Goal: Task Accomplishment & Management: Use online tool/utility

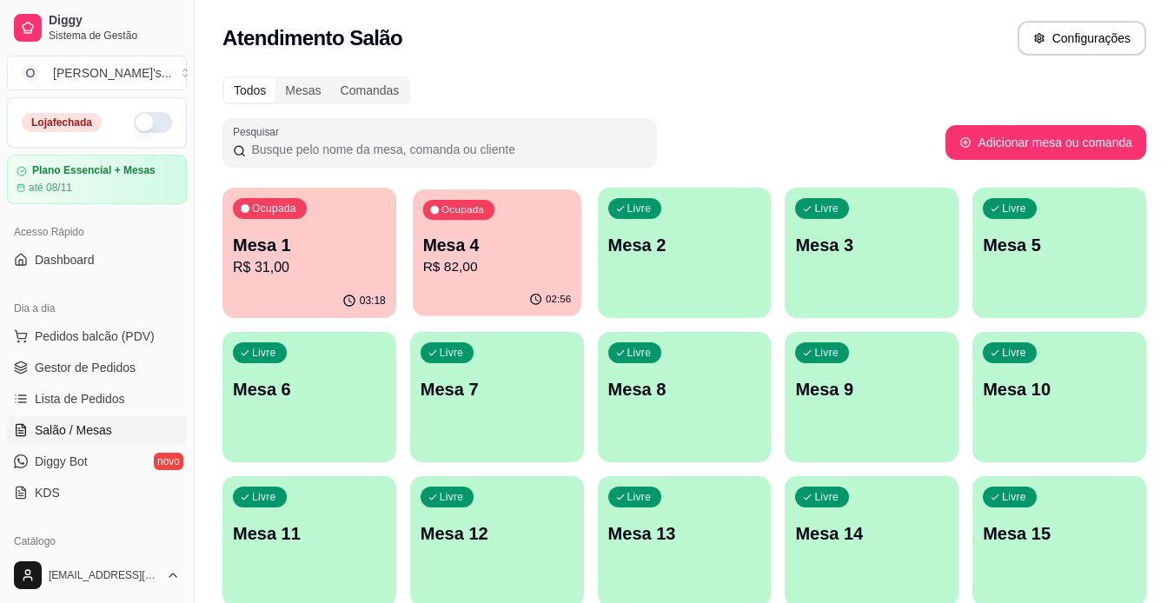
click at [451, 246] on p "Mesa 4" at bounding box center [496, 245] width 149 height 23
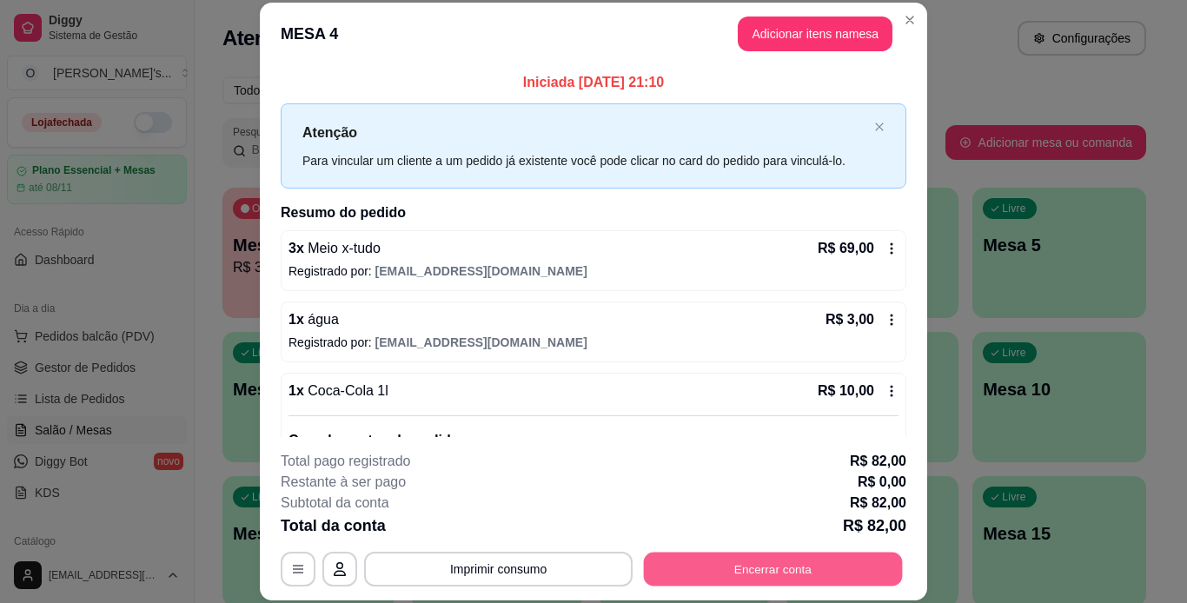
click at [757, 561] on button "Encerrar conta" at bounding box center [773, 569] width 259 height 34
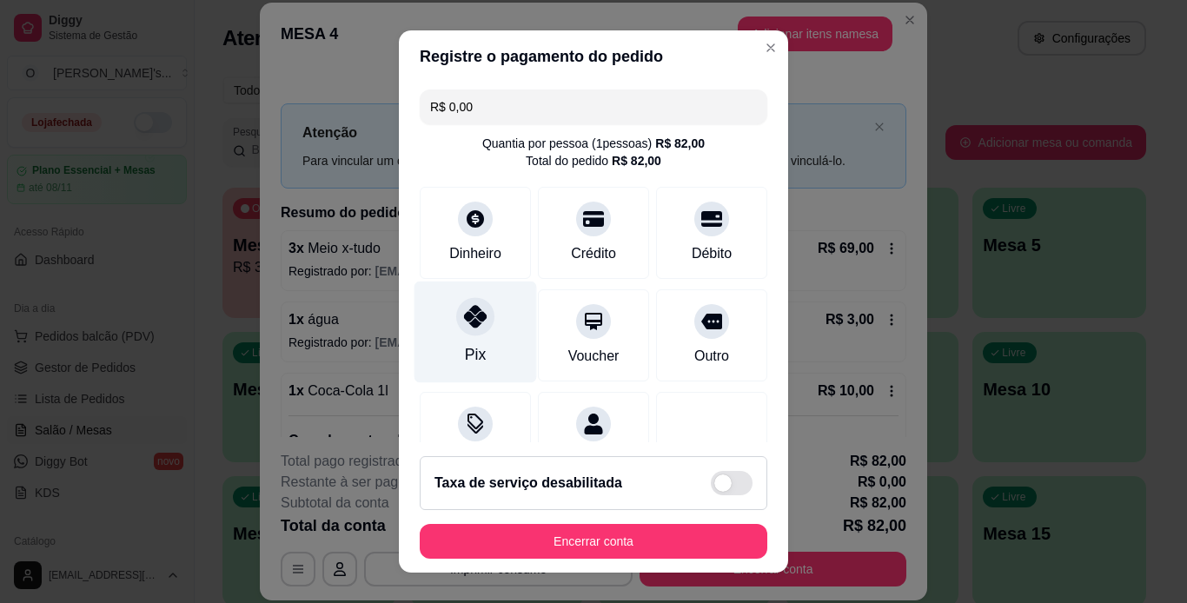
click at [479, 313] on div at bounding box center [475, 316] width 38 height 38
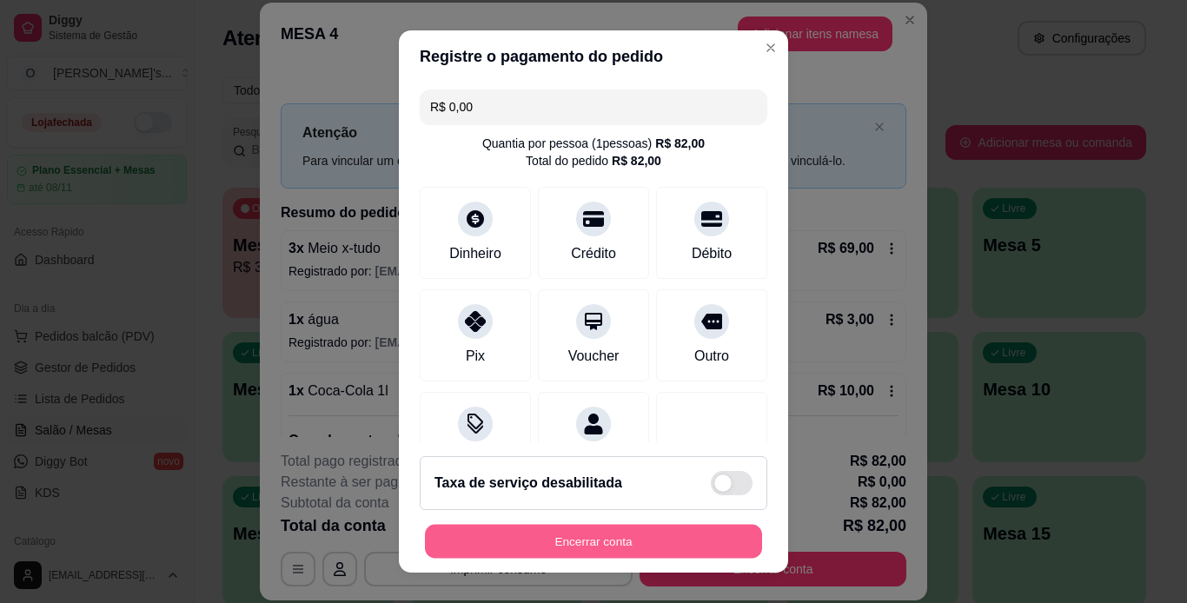
click at [647, 543] on button "Encerrar conta" at bounding box center [593, 542] width 337 height 34
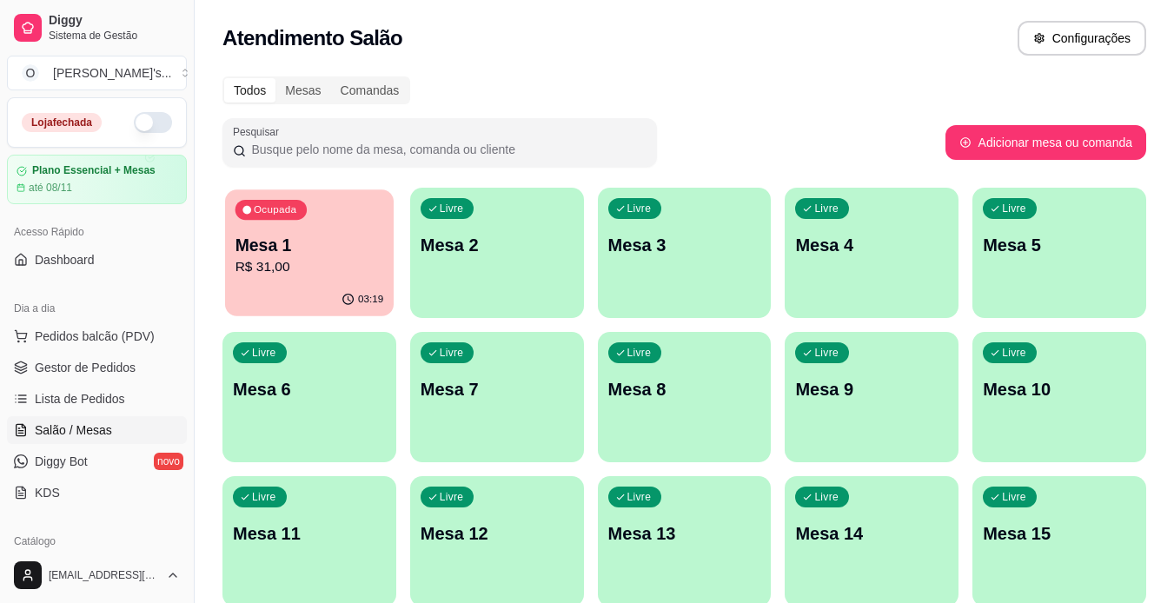
click at [357, 253] on p "Mesa 1" at bounding box center [310, 245] width 149 height 23
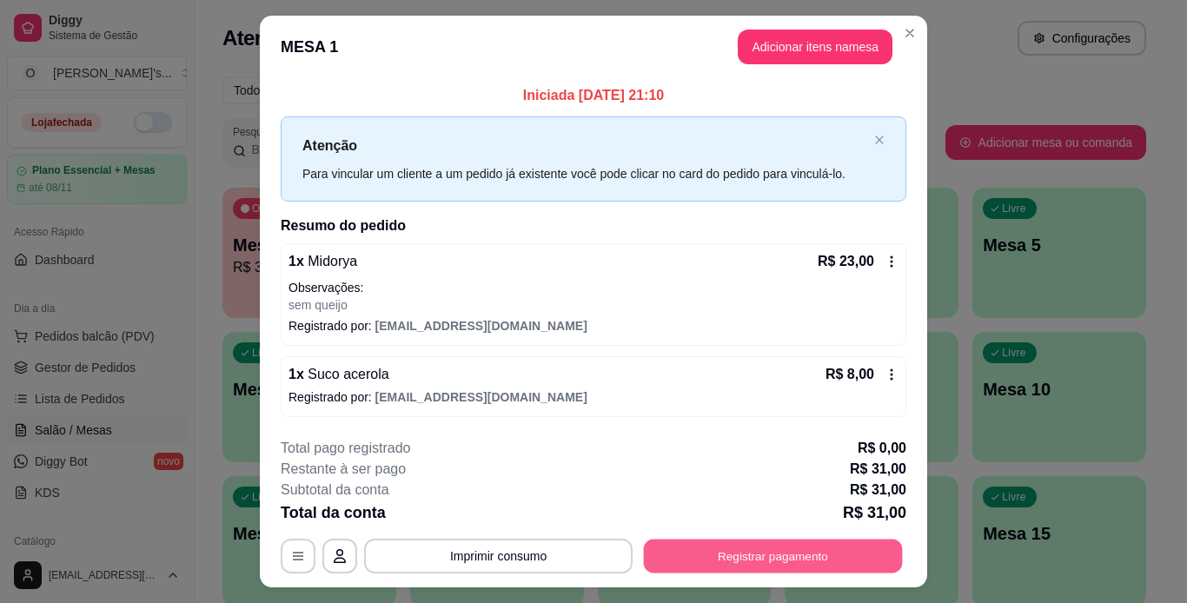
click at [744, 562] on button "Registrar pagamento" at bounding box center [773, 556] width 259 height 34
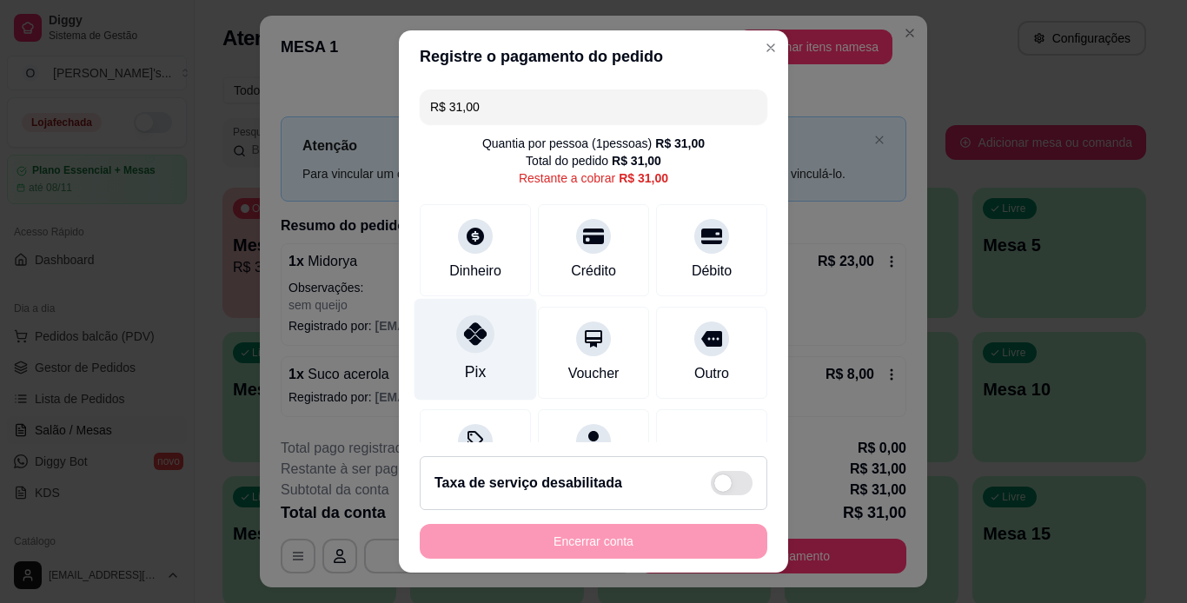
click at [471, 335] on icon at bounding box center [475, 333] width 23 height 23
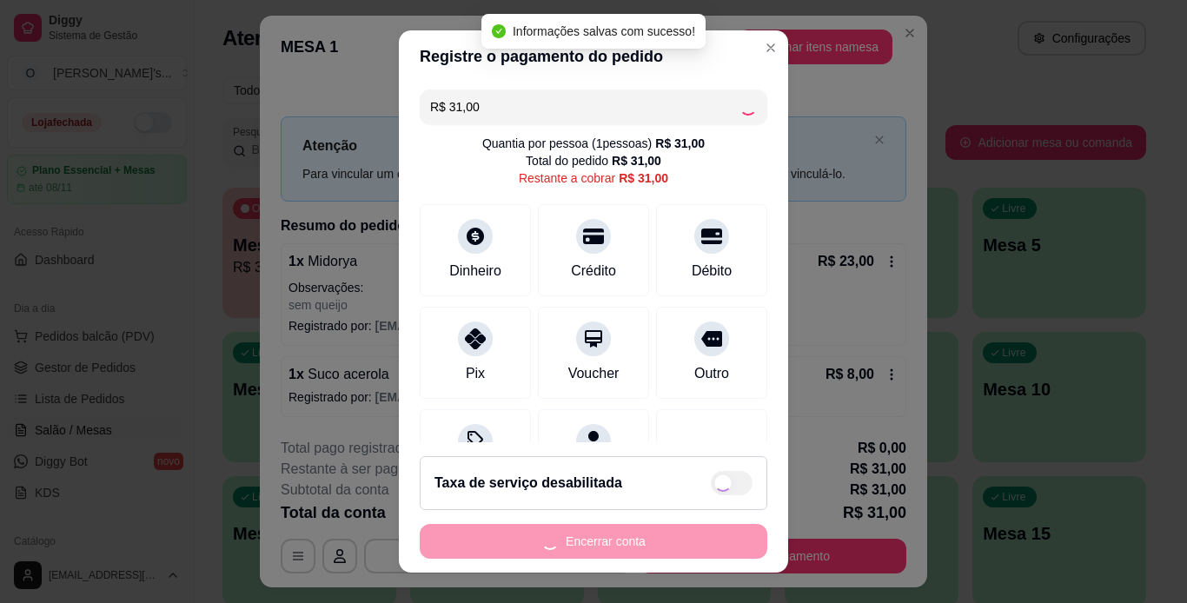
type input "R$ 0,00"
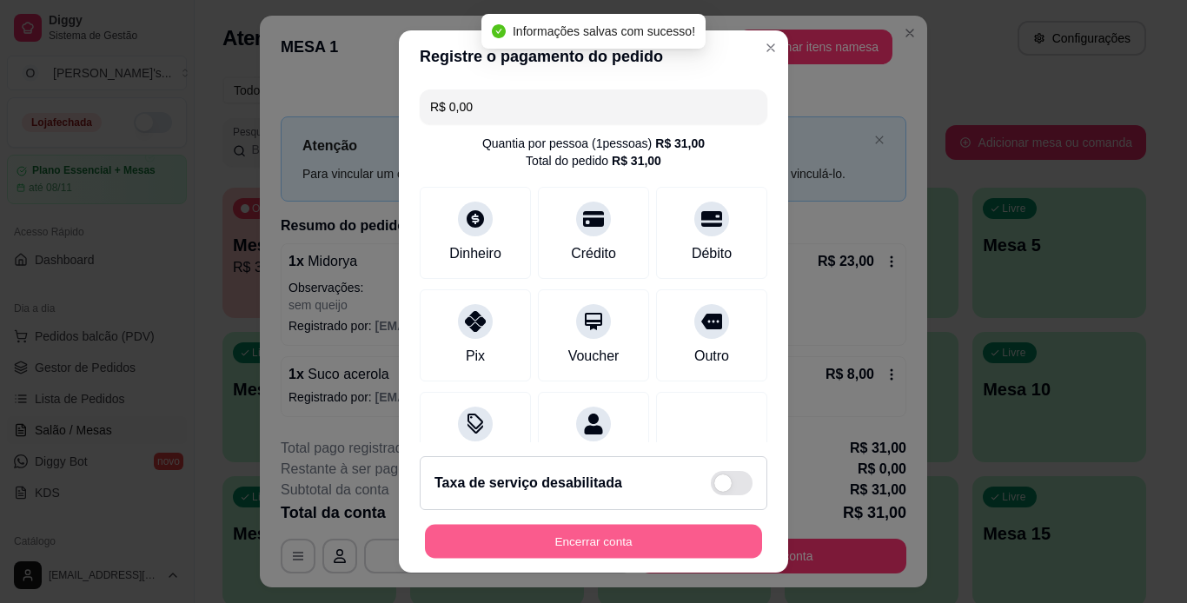
click at [670, 548] on button "Encerrar conta" at bounding box center [593, 542] width 337 height 34
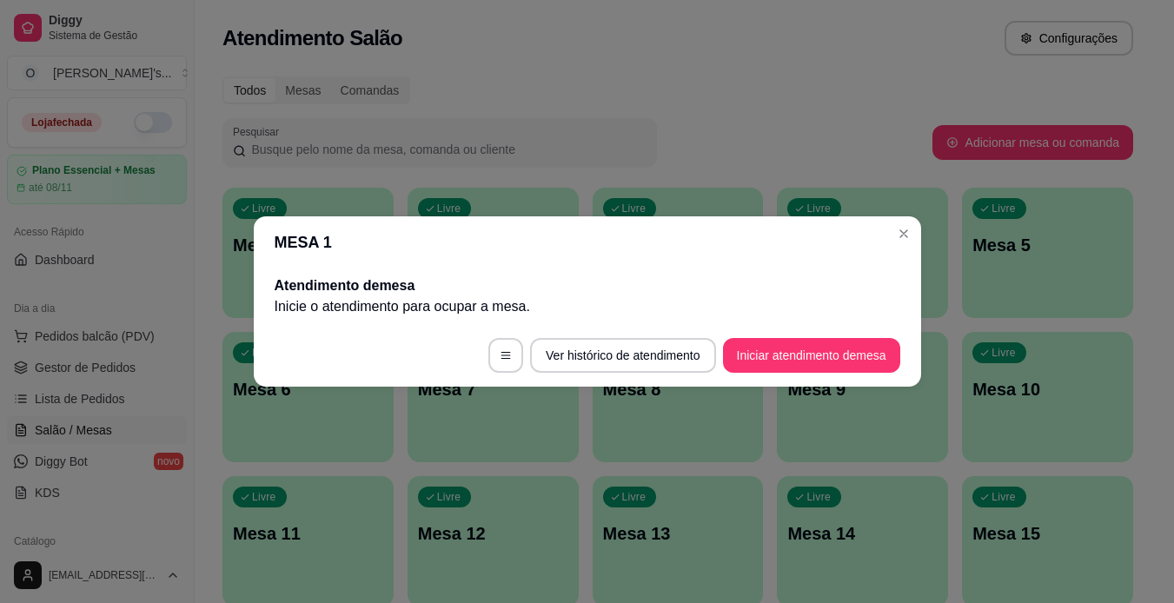
click at [80, 368] on span "Gestor de Pedidos" at bounding box center [85, 367] width 101 height 17
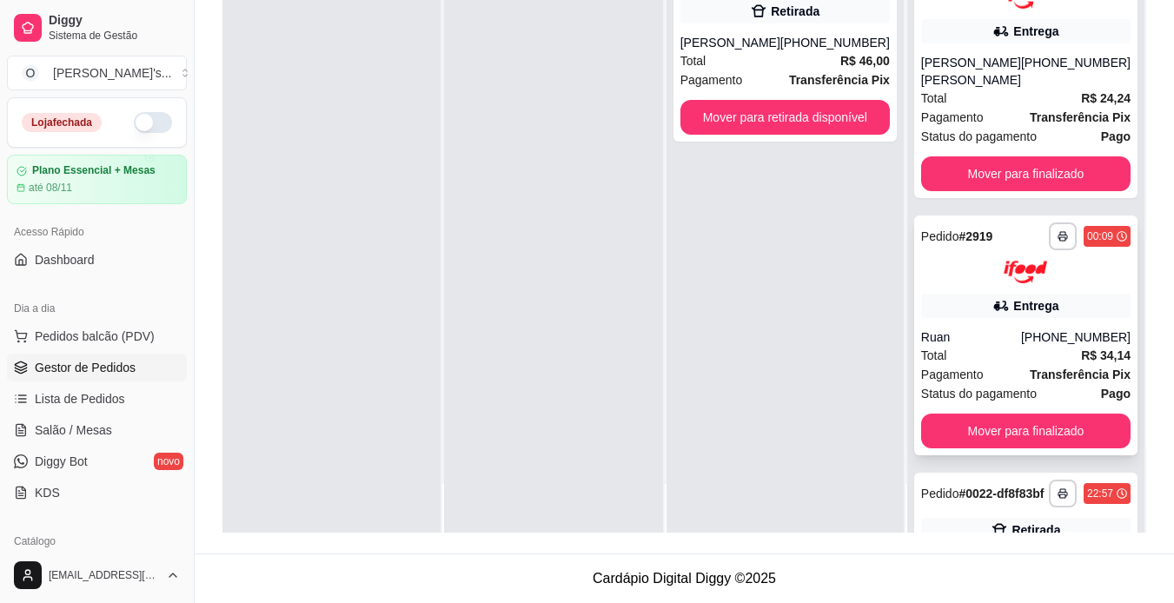
scroll to position [149, 0]
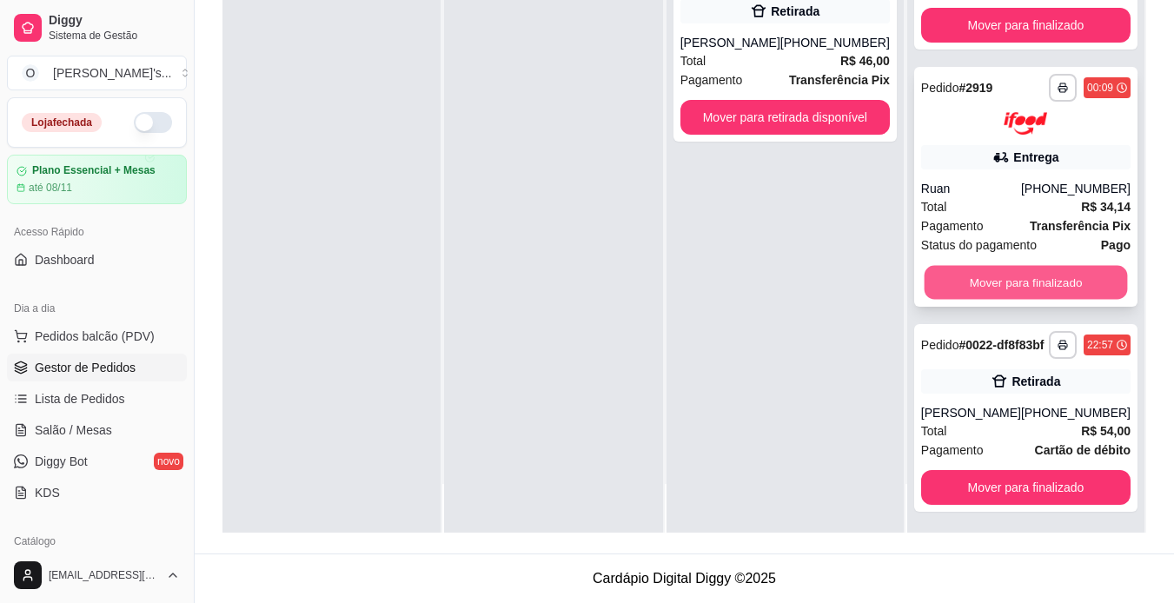
click at [998, 266] on button "Mover para finalizado" at bounding box center [1025, 283] width 203 height 34
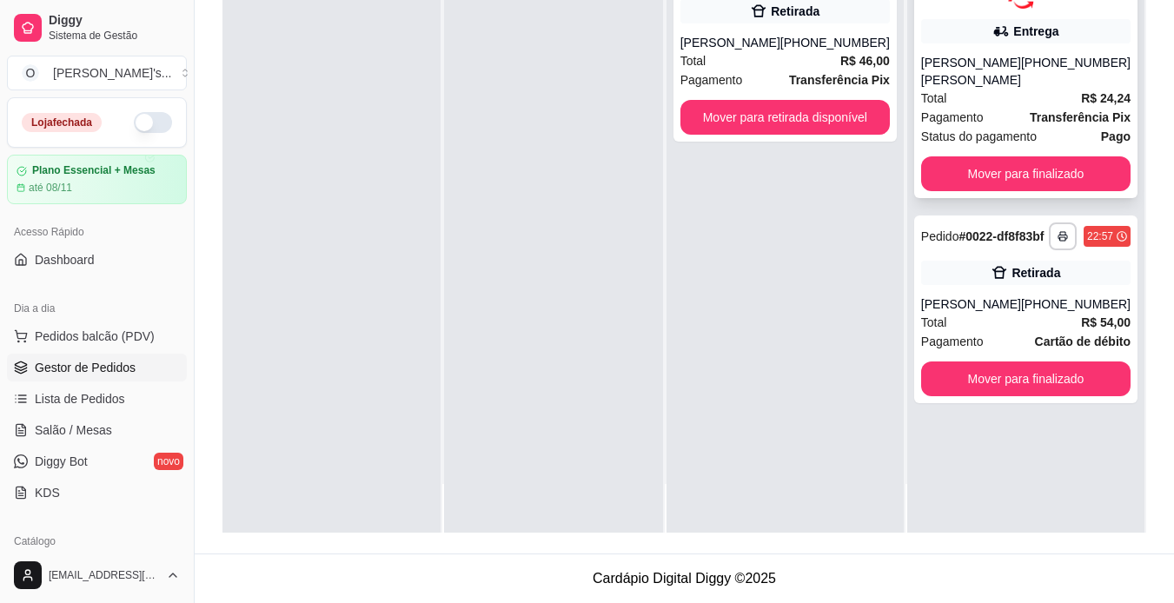
scroll to position [0, 0]
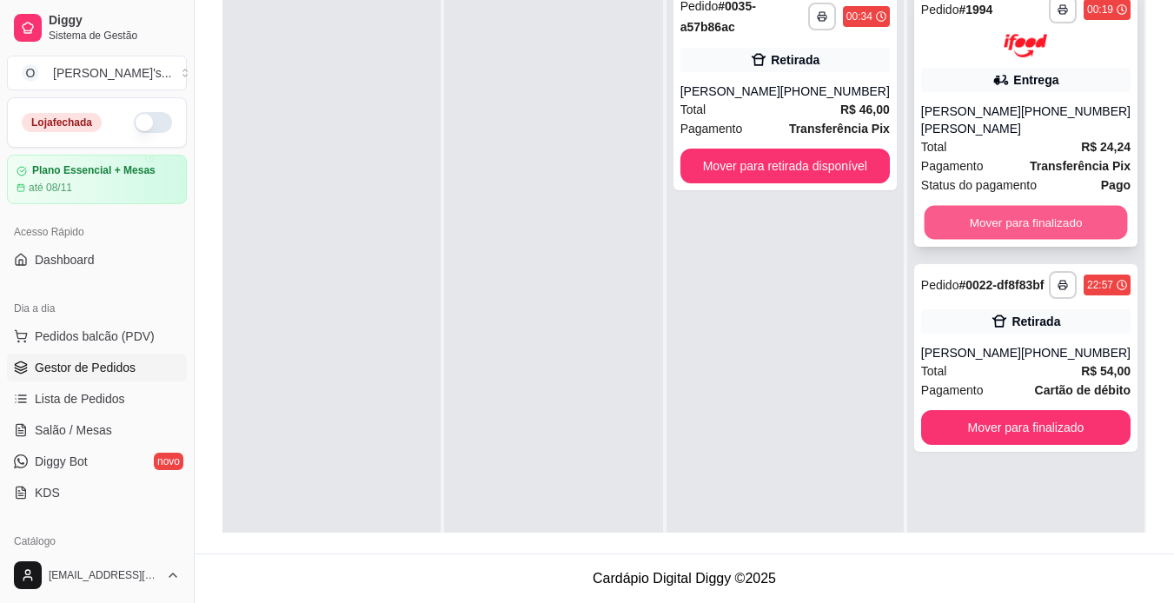
click at [998, 205] on button "Mover para finalizado" at bounding box center [1025, 222] width 203 height 34
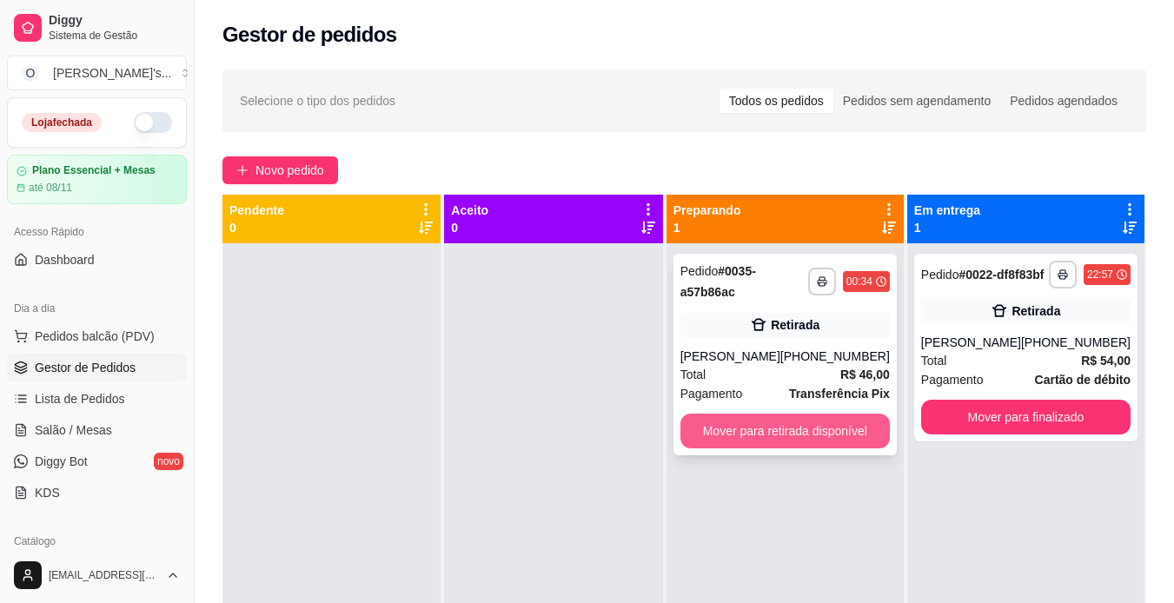
click at [823, 425] on button "Mover para retirada disponível" at bounding box center [784, 431] width 209 height 35
